Goal: Information Seeking & Learning: Learn about a topic

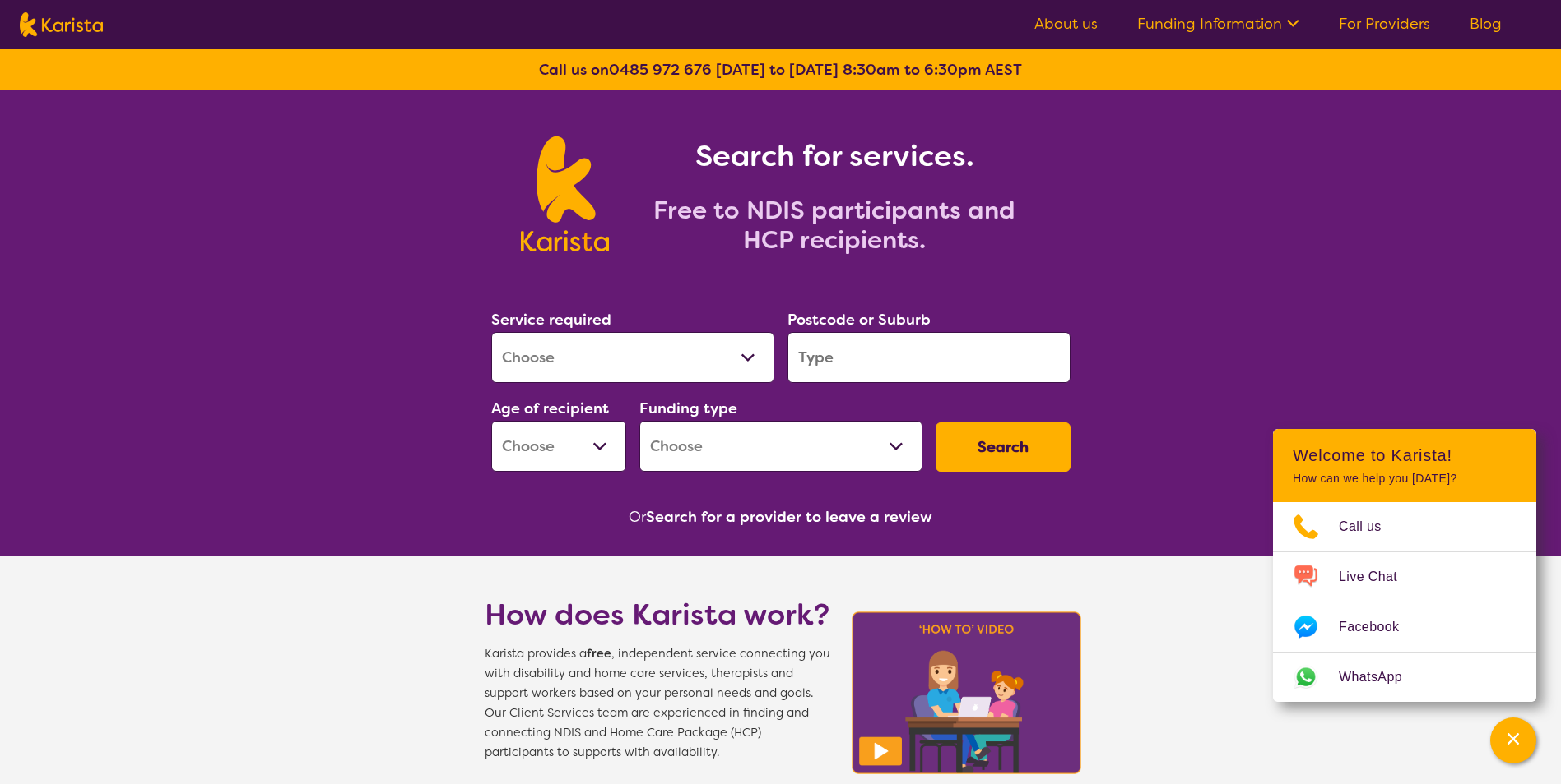
click at [741, 354] on select "Allied Health Assistant Assessment ([MEDICAL_DATA] or [MEDICAL_DATA]) Behaviour…" at bounding box center [633, 357] width 283 height 51
select select "Psychology"
click at [491, 332] on select "Allied Health Assistant Assessment ([MEDICAL_DATA] or [MEDICAL_DATA]) Behaviour…" at bounding box center [633, 357] width 283 height 51
click at [864, 353] on input "search" at bounding box center [929, 357] width 283 height 51
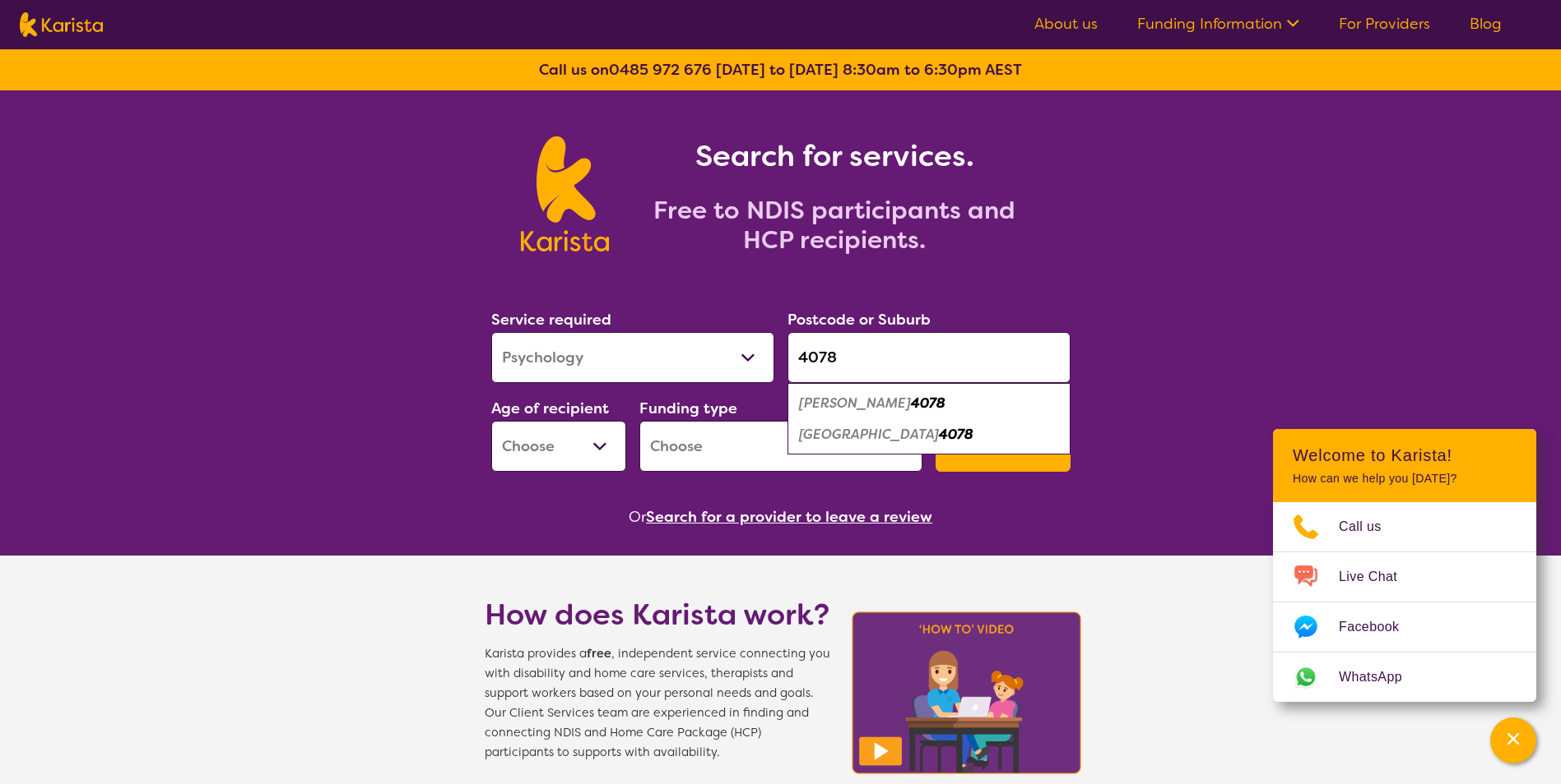
type input "4078"
click at [837, 439] on em "[GEOGRAPHIC_DATA]" at bounding box center [868, 434] width 140 height 17
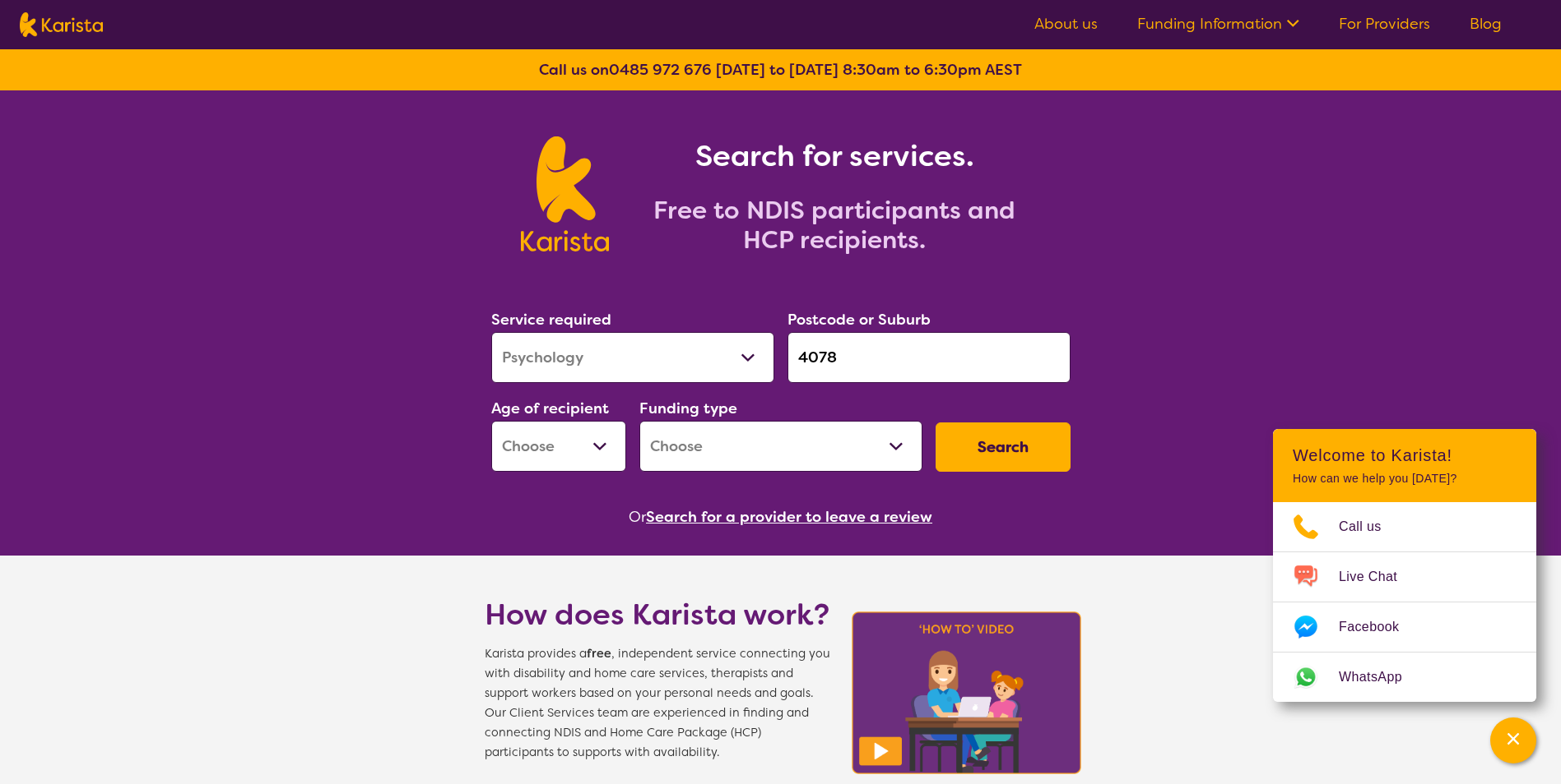
click at [595, 444] on select "Early Childhood - 0 to 9 Child - 10 to 11 Adolescent - 12 to 17 Adult - 18 to 6…" at bounding box center [559, 446] width 135 height 51
select select "EC"
click at [491, 421] on select "Early Childhood - 0 to 9 Child - 10 to 11 Adolescent - 12 to 17 Adult - 18 to 6…" at bounding box center [559, 446] width 135 height 51
click at [891, 448] on select "Home Care Package (HCP) National Disability Insurance Scheme (NDIS) I don't know" at bounding box center [780, 446] width 283 height 51
select select "NDIS"
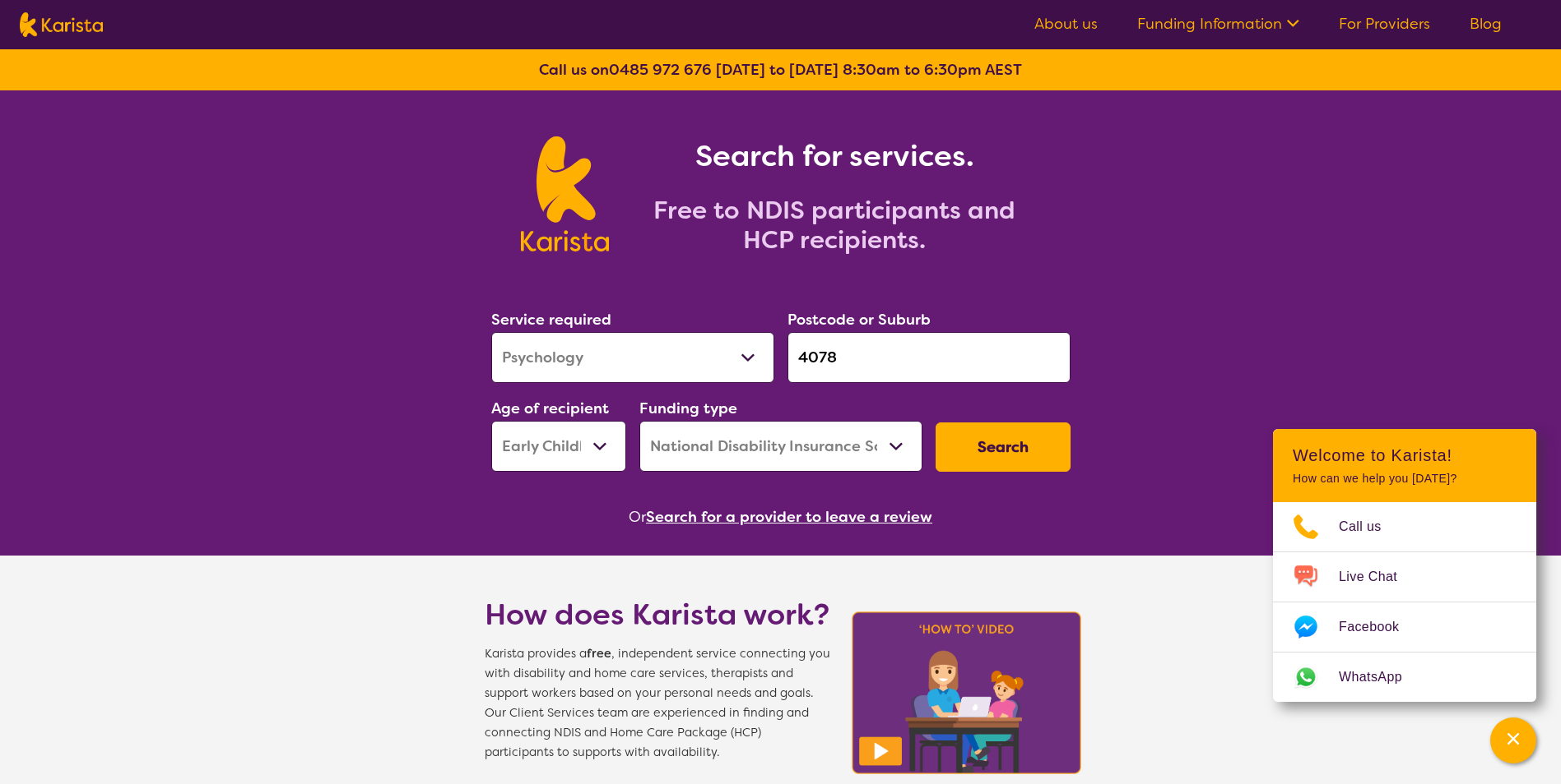
click at [639, 421] on select "Home Care Package (HCP) National Disability Insurance Scheme (NDIS) I don't know" at bounding box center [780, 446] width 283 height 51
click at [1016, 448] on button "Search" at bounding box center [1003, 447] width 135 height 49
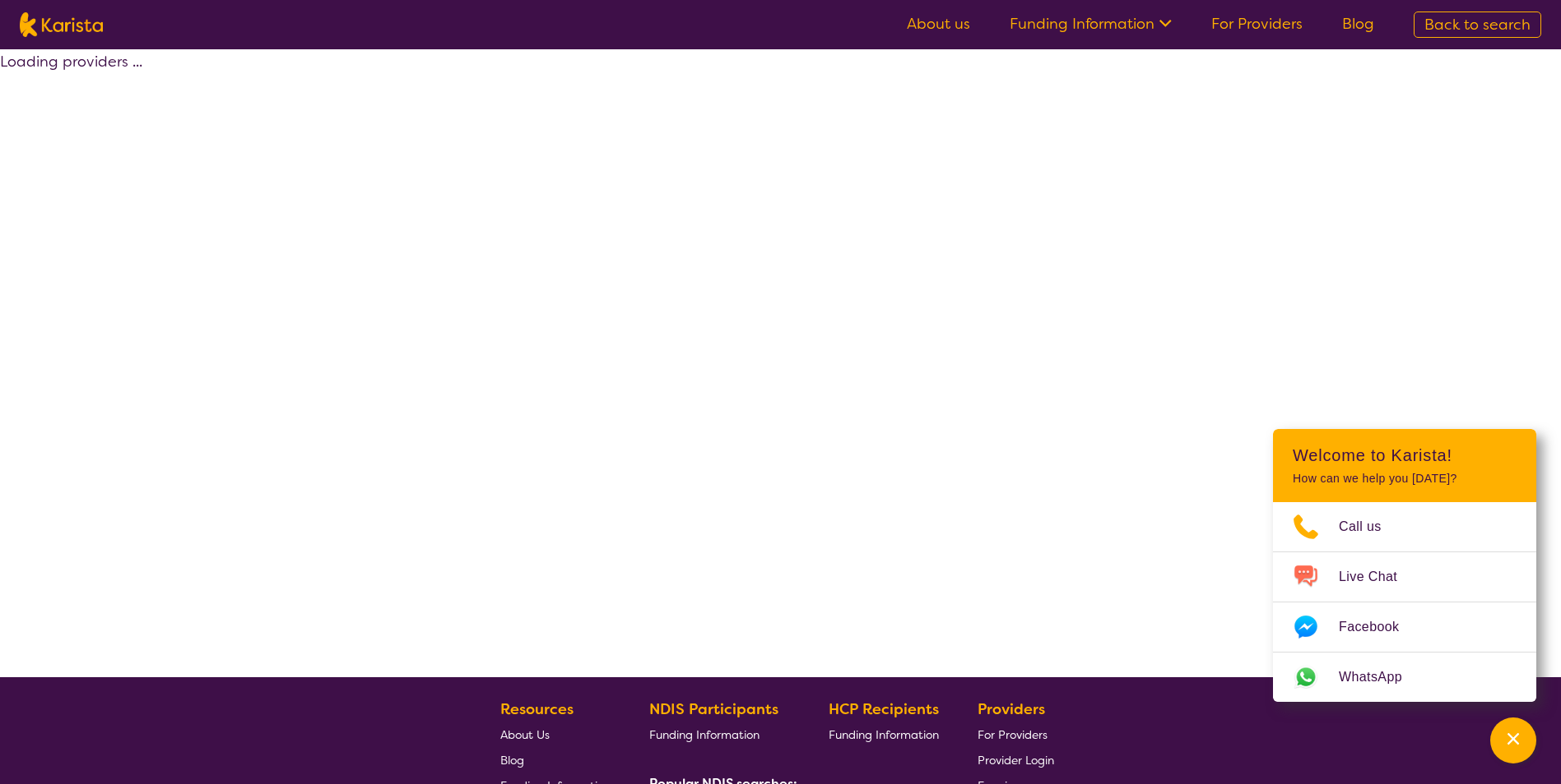
select select "by_score"
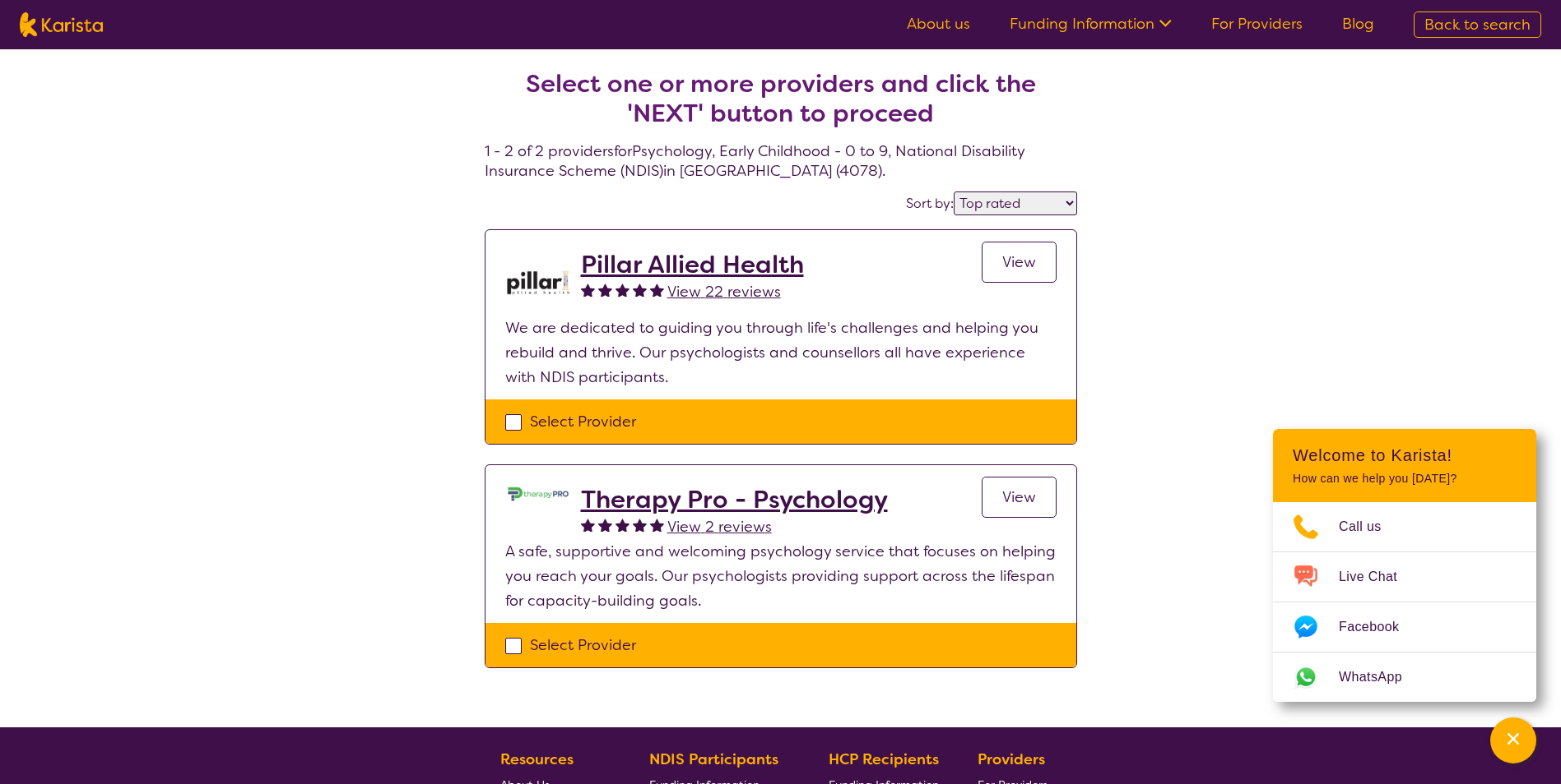
click at [703, 290] on span "View 22 reviews" at bounding box center [724, 292] width 114 height 19
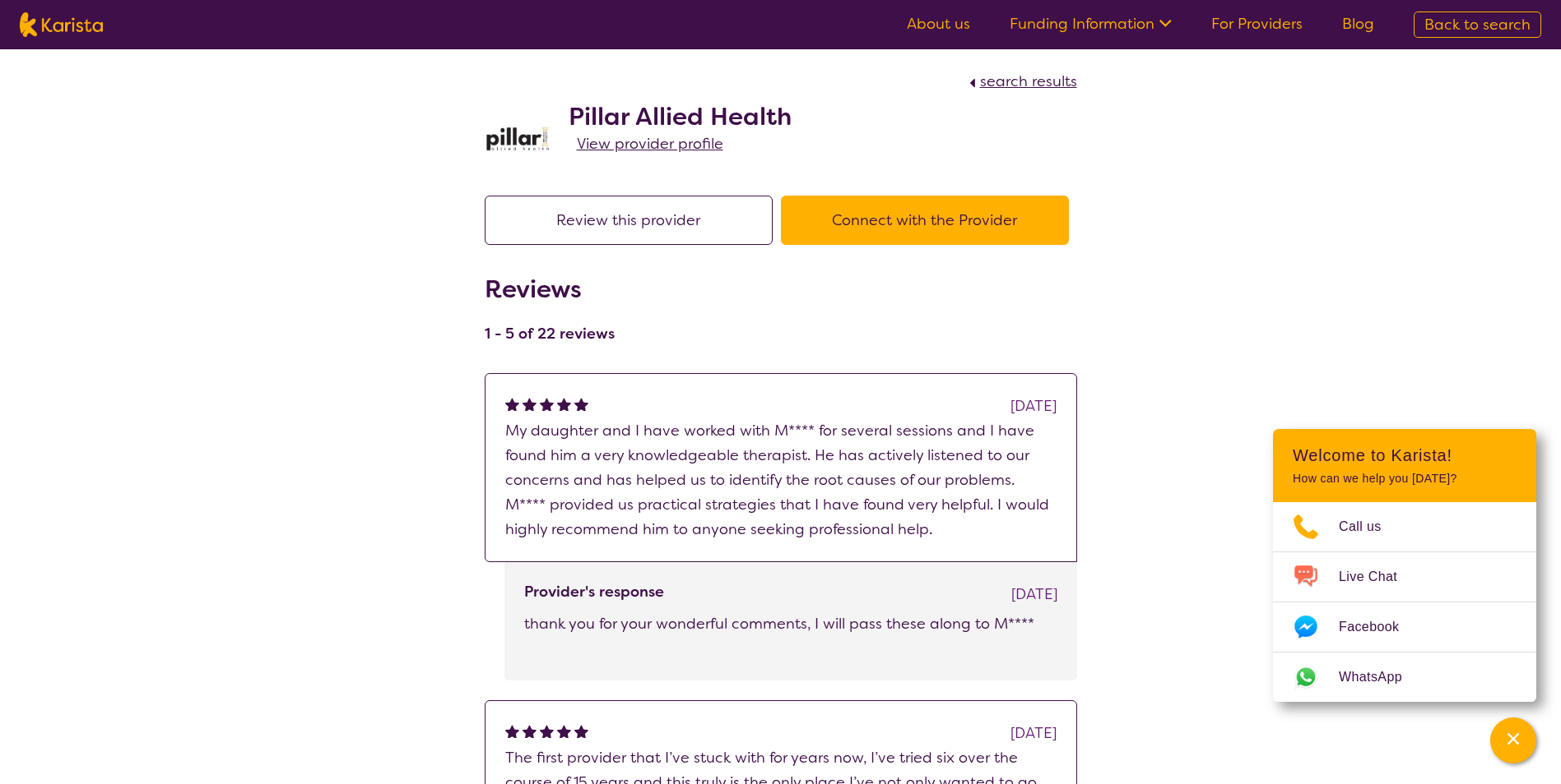
click at [1454, 17] on span "Back to search" at bounding box center [1477, 24] width 106 height 19
select select "Psychology"
select select "EC"
select select "NDIS"
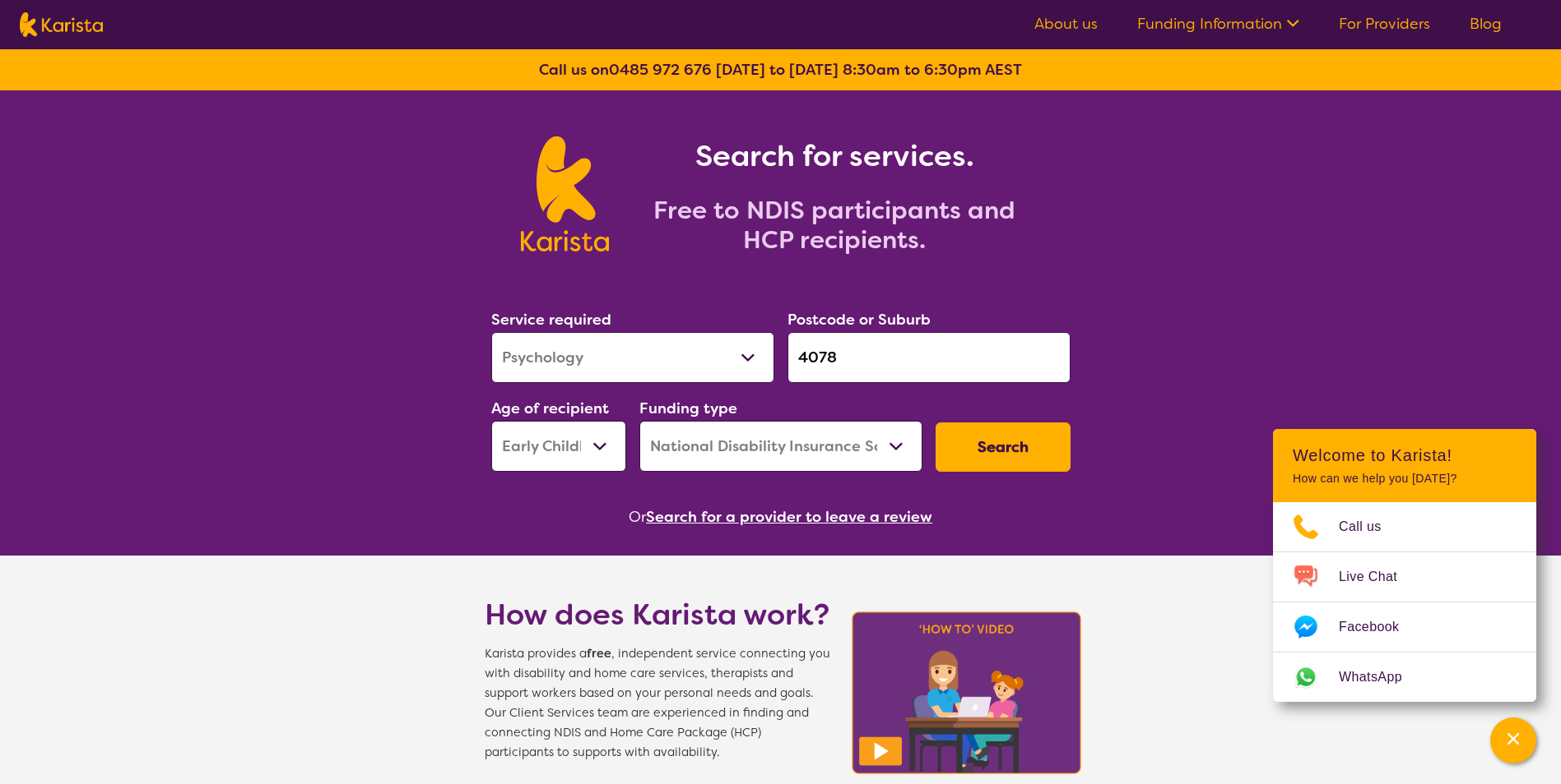
click at [998, 445] on button "Search" at bounding box center [1003, 447] width 135 height 49
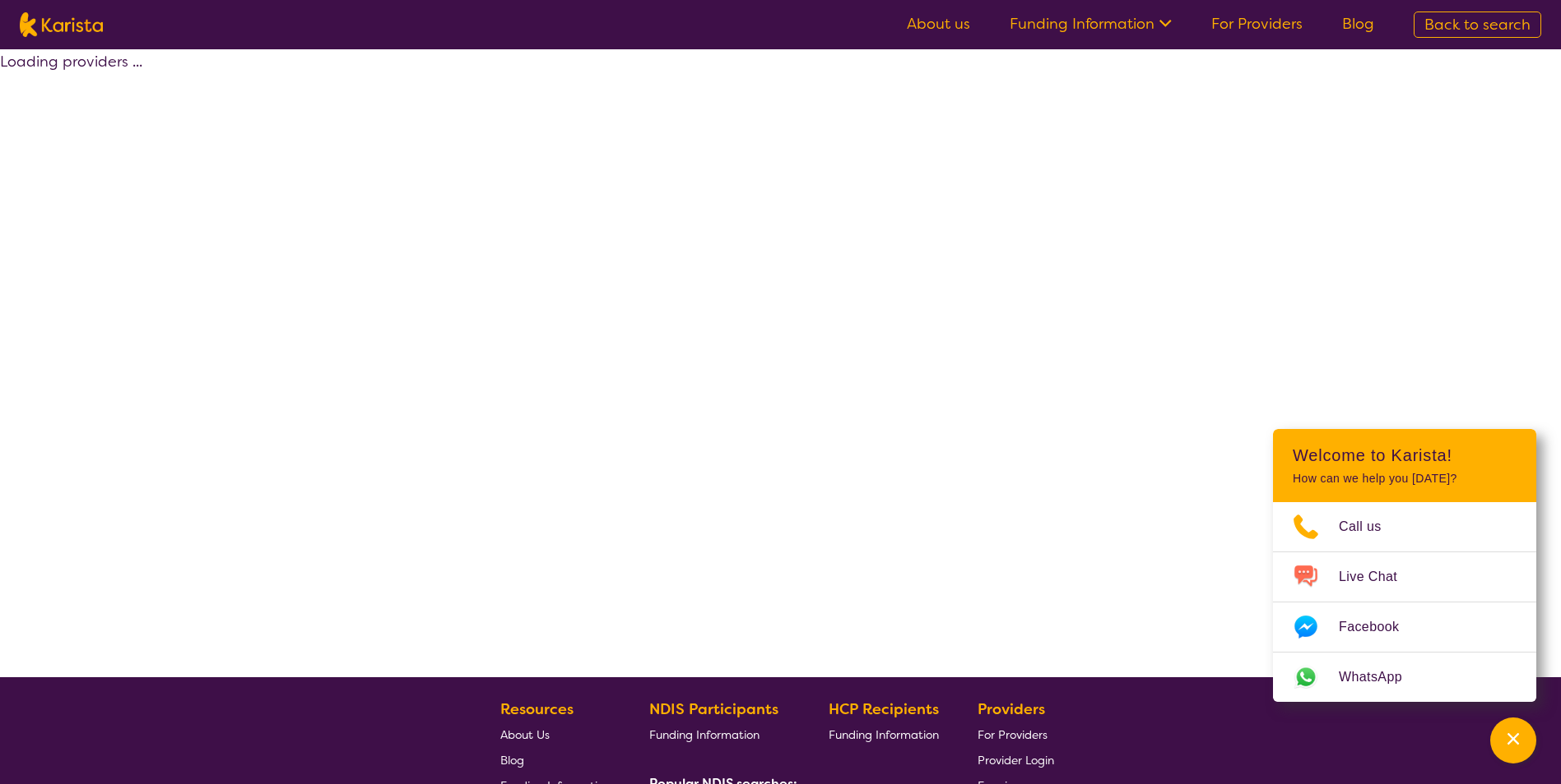
select select "by_score"
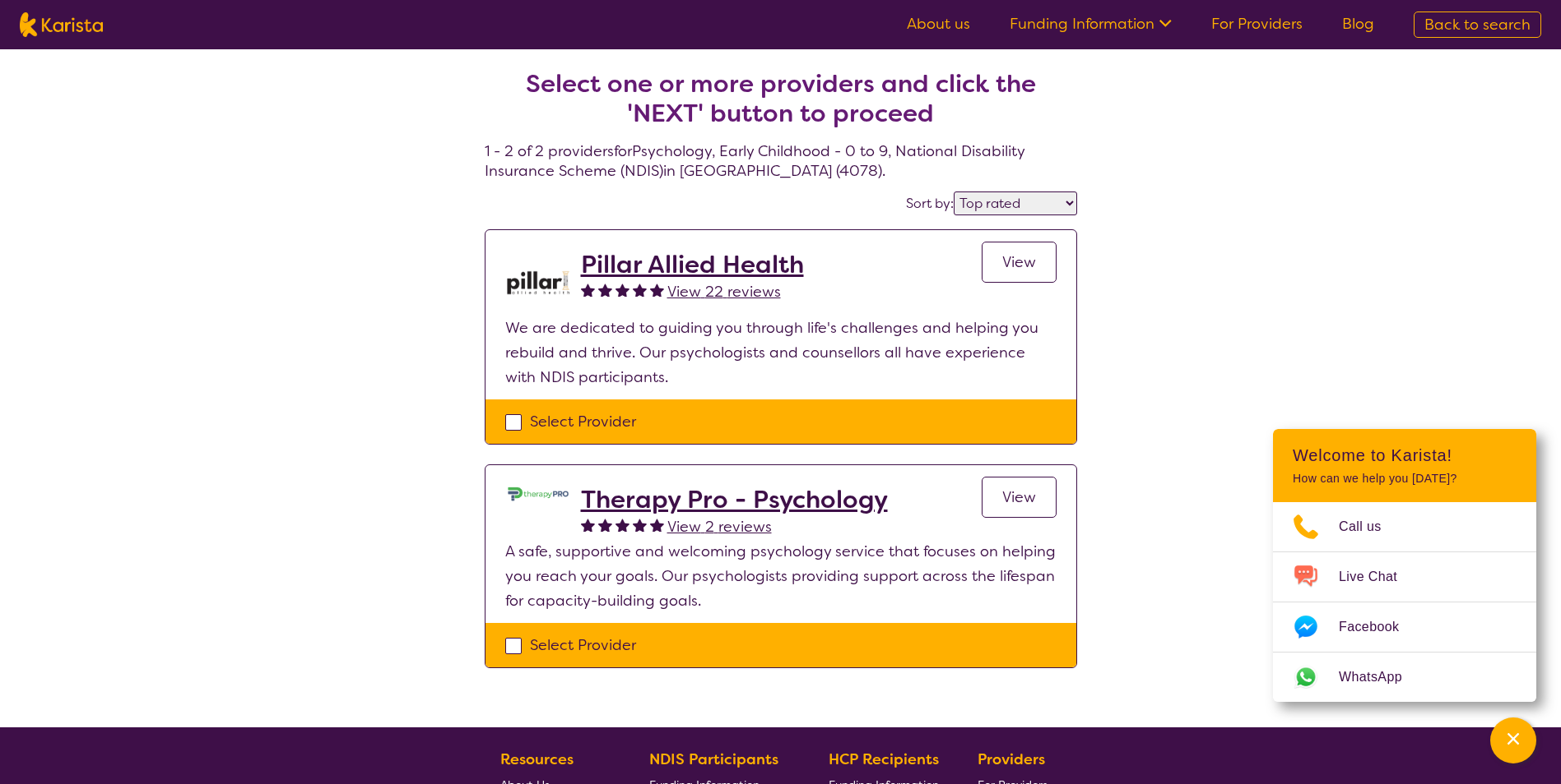
click at [1014, 260] on span "View" at bounding box center [1019, 262] width 34 height 19
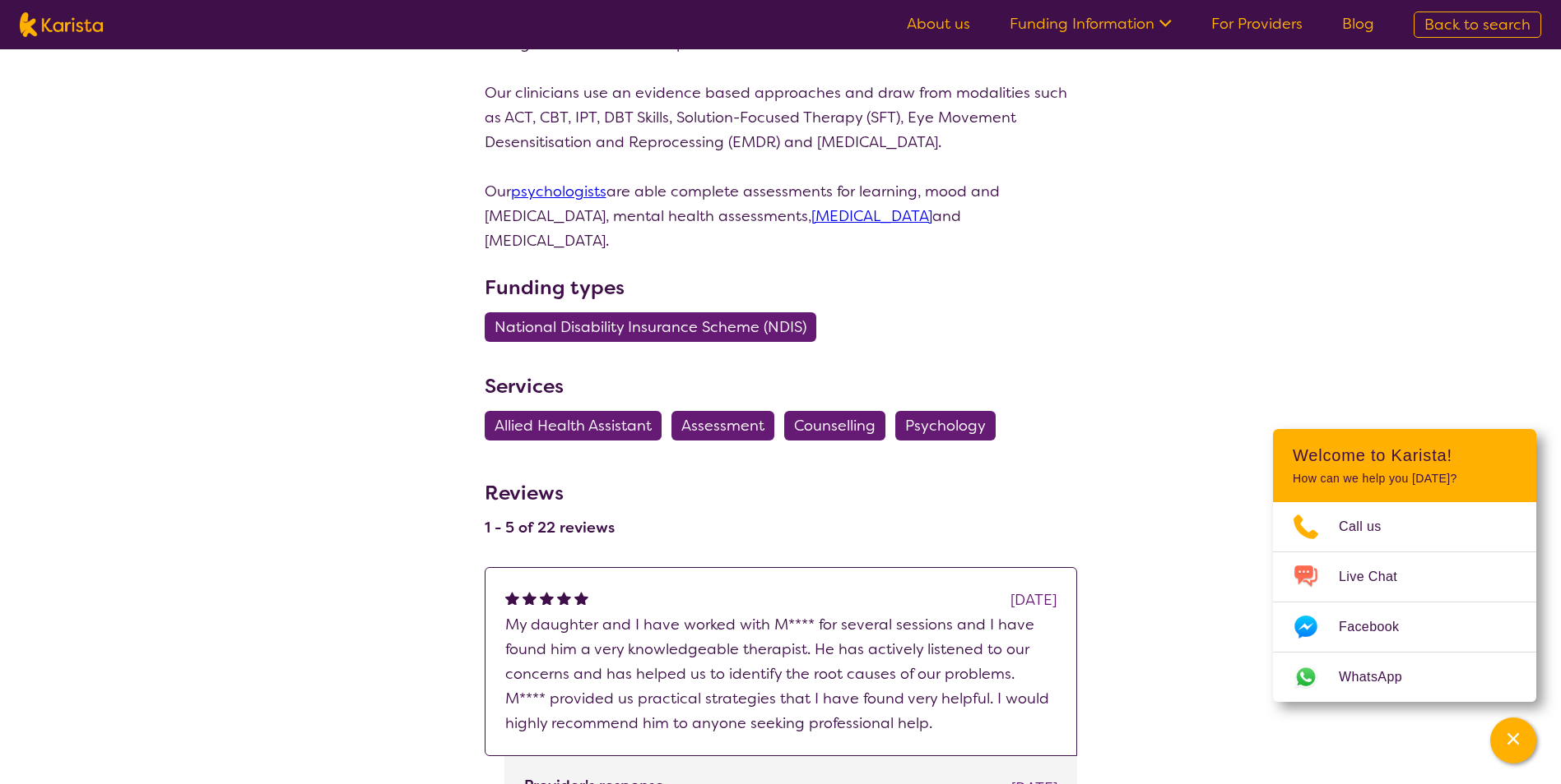
scroll to position [417, 0]
